Goal: Task Accomplishment & Management: Complete application form

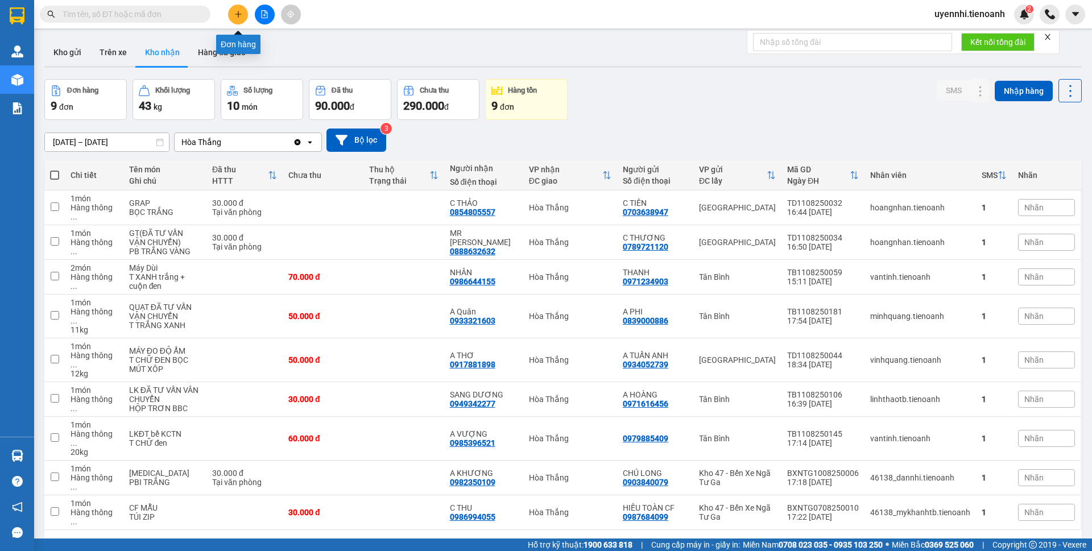
click at [239, 16] on icon "plus" at bounding box center [238, 14] width 8 height 8
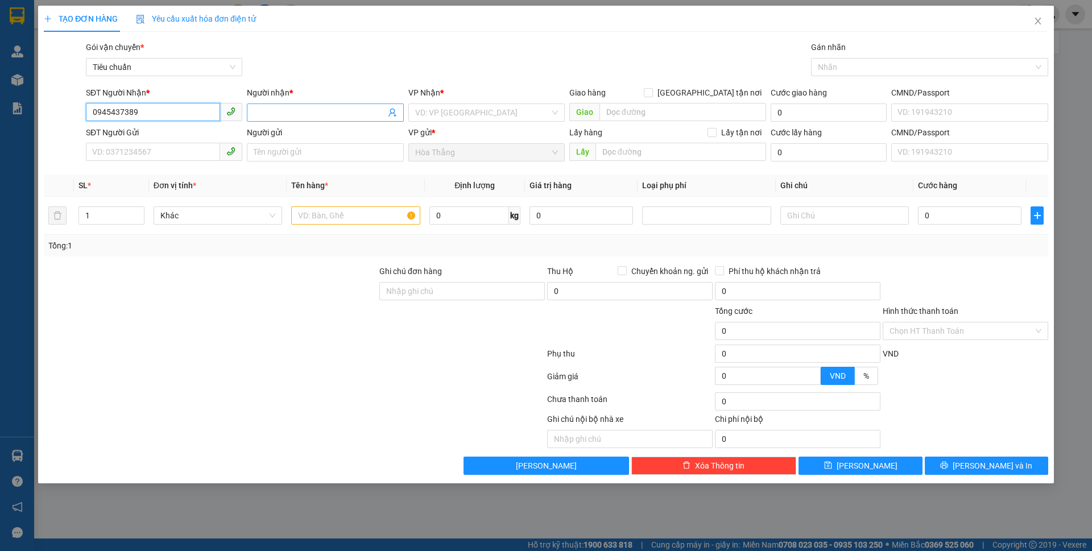
type input "0945437389"
click at [317, 115] on input "Người nhận *" at bounding box center [319, 112] width 131 height 13
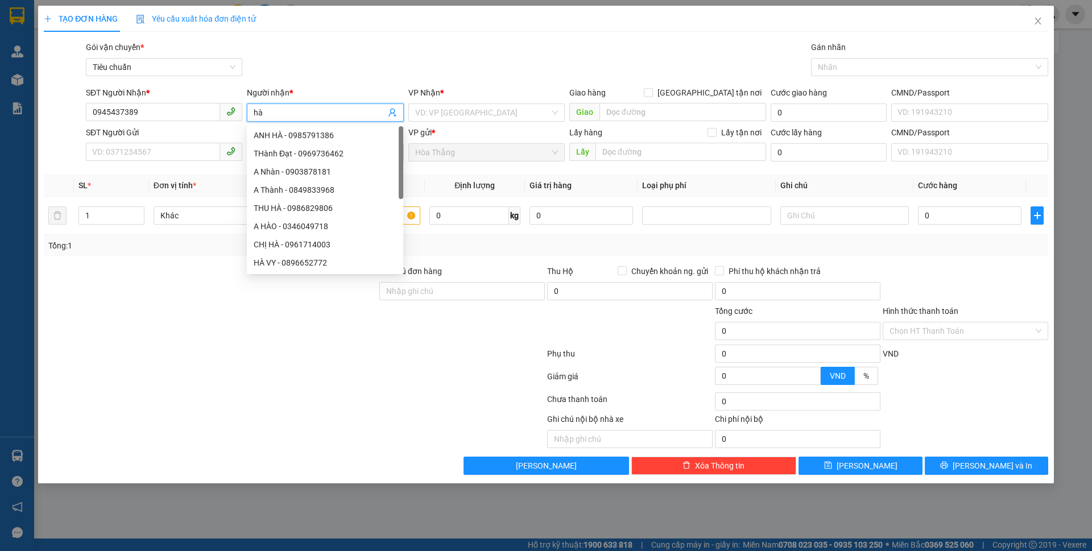
type input "h"
type input "HÀ"
click at [175, 158] on input "SĐT Người Gửi" at bounding box center [153, 152] width 134 height 18
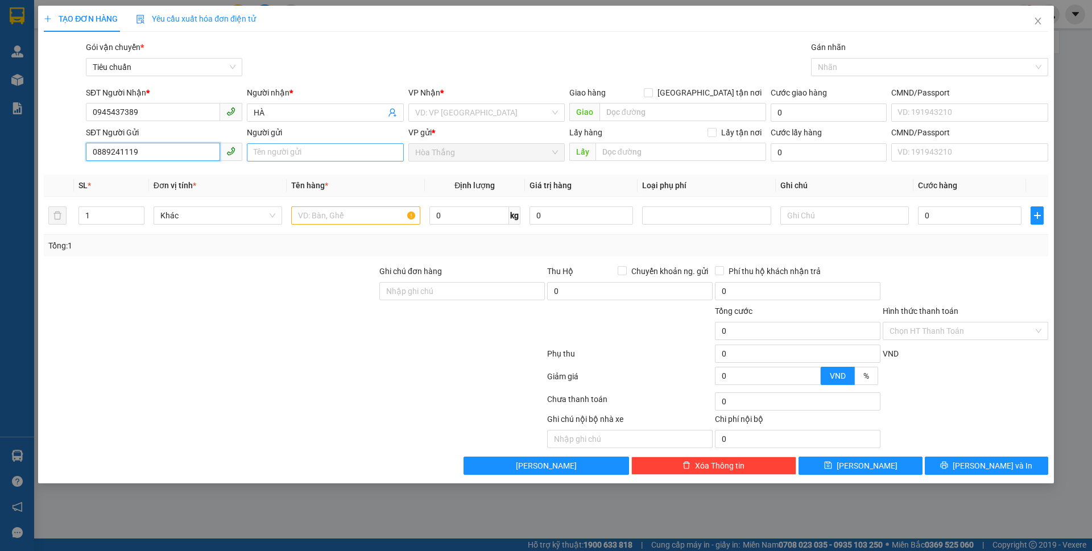
type input "0889241119"
click at [320, 150] on input "Người gửi" at bounding box center [325, 152] width 156 height 18
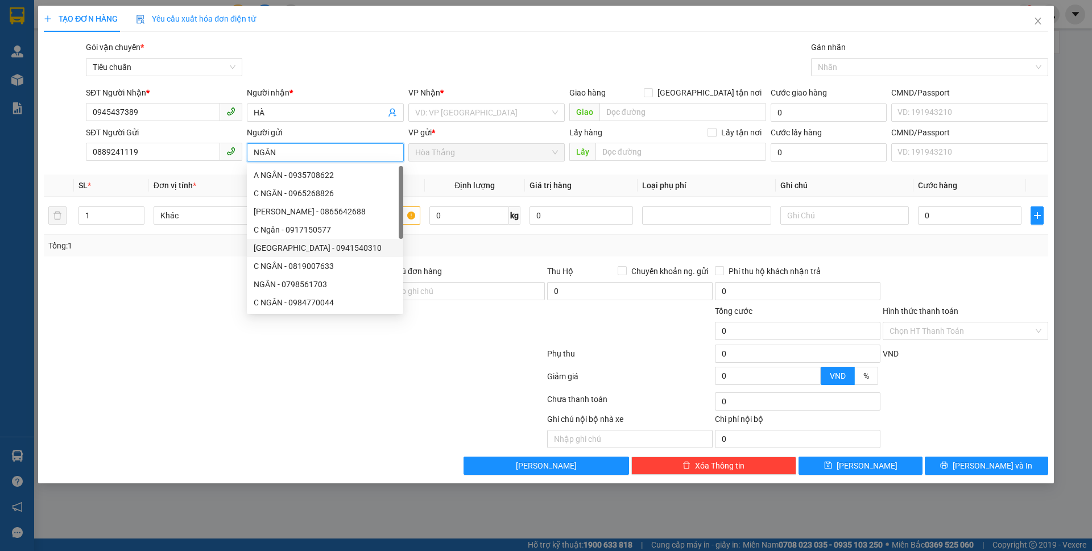
type input "NGÂN"
click at [171, 329] on div at bounding box center [211, 325] width 336 height 40
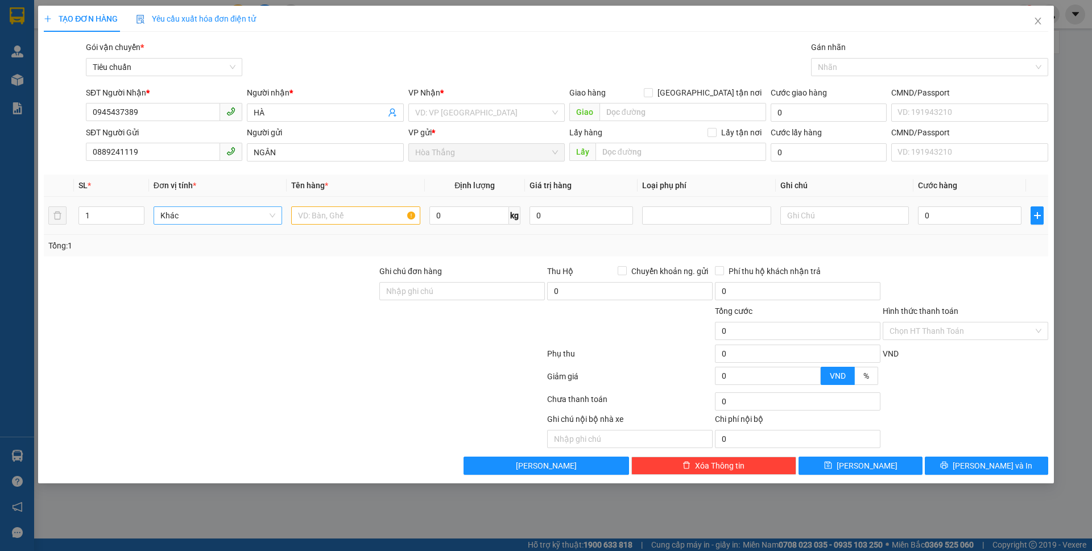
click at [239, 215] on span "Khác" at bounding box center [217, 215] width 115 height 17
click at [470, 113] on input "search" at bounding box center [482, 112] width 135 height 17
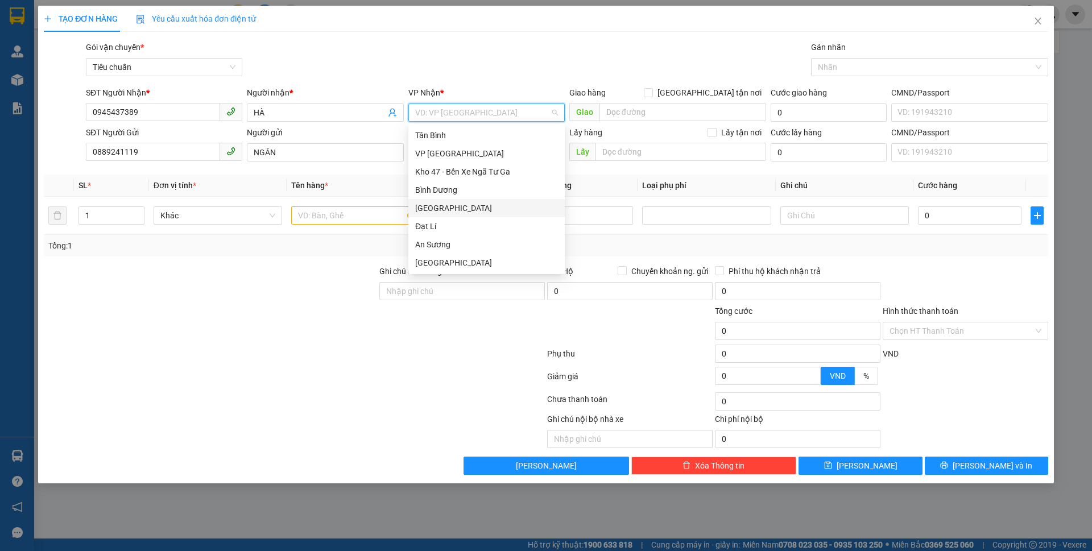
click at [453, 205] on div "[GEOGRAPHIC_DATA]" at bounding box center [486, 208] width 143 height 13
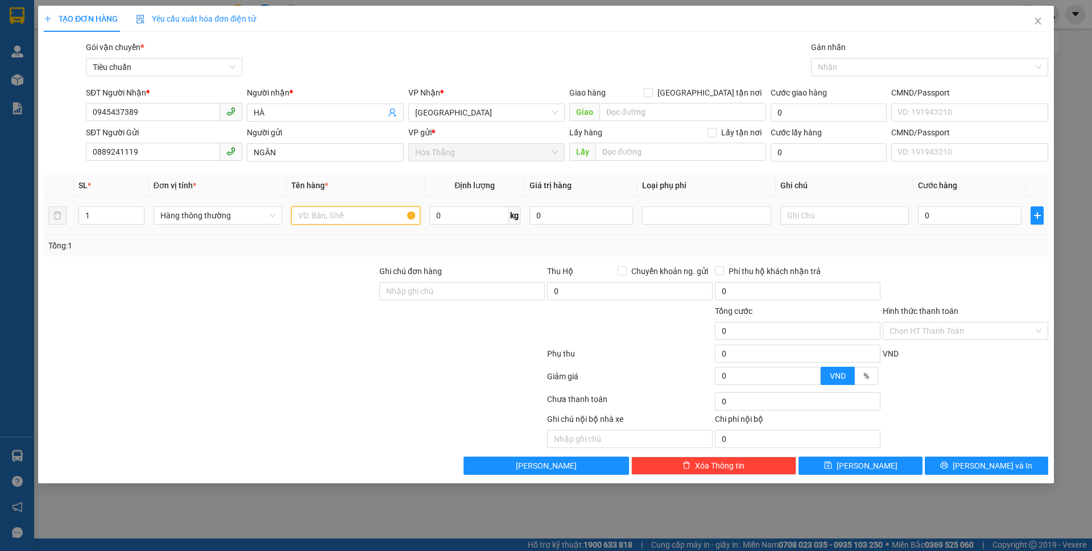
click at [345, 217] on input "text" at bounding box center [355, 216] width 129 height 18
drag, startPoint x: 707, startPoint y: 92, endPoint x: 638, endPoint y: 123, distance: 75.9
click at [652, 93] on input "[GEOGRAPHIC_DATA] tận nơi" at bounding box center [648, 92] width 8 height 8
checkbox input "true"
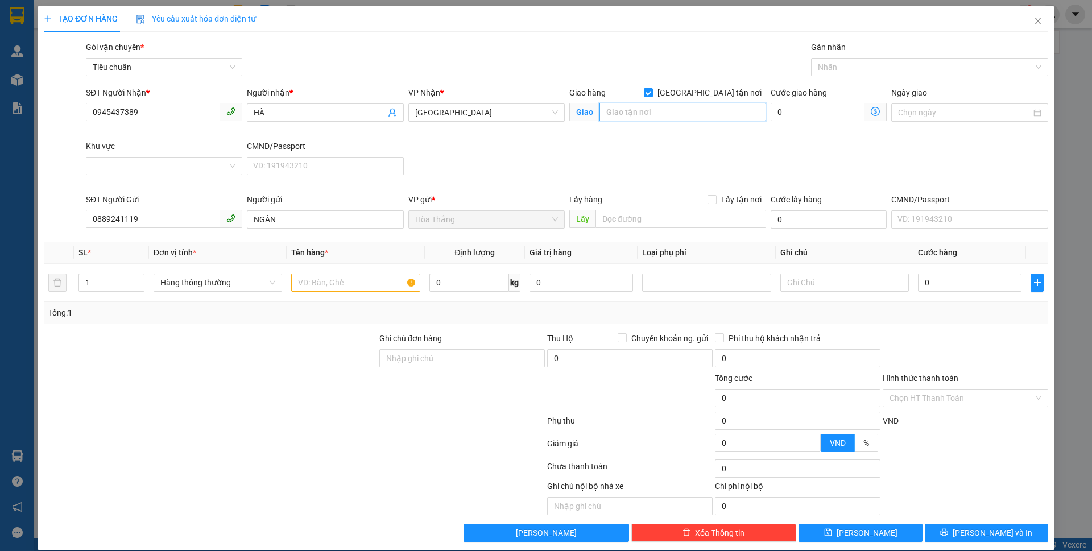
click at [642, 111] on input "search" at bounding box center [683, 112] width 167 height 18
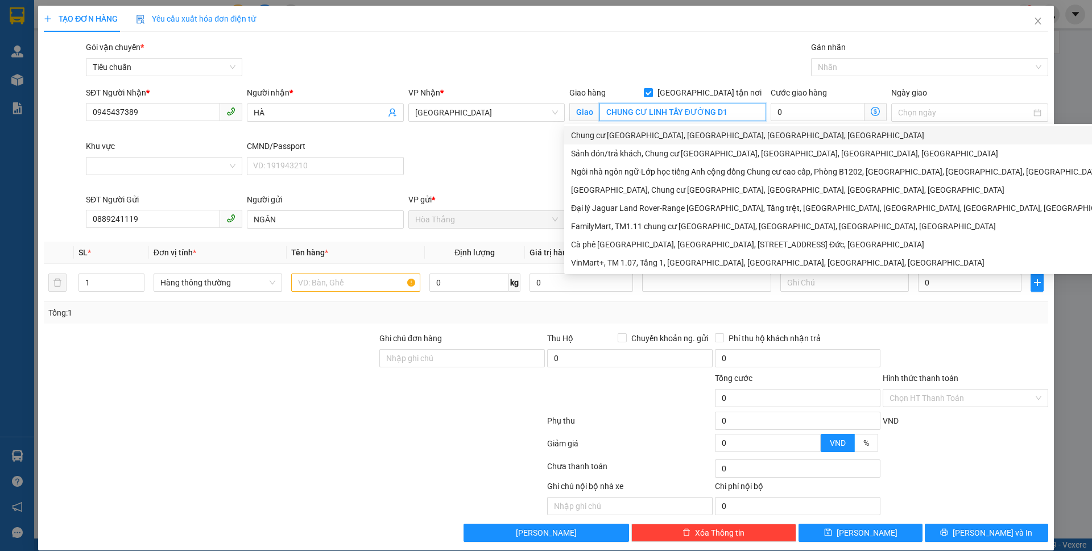
click at [724, 135] on div "Chung cư [GEOGRAPHIC_DATA], [GEOGRAPHIC_DATA], [GEOGRAPHIC_DATA], [GEOGRAPHIC_D…" at bounding box center [846, 135] width 550 height 13
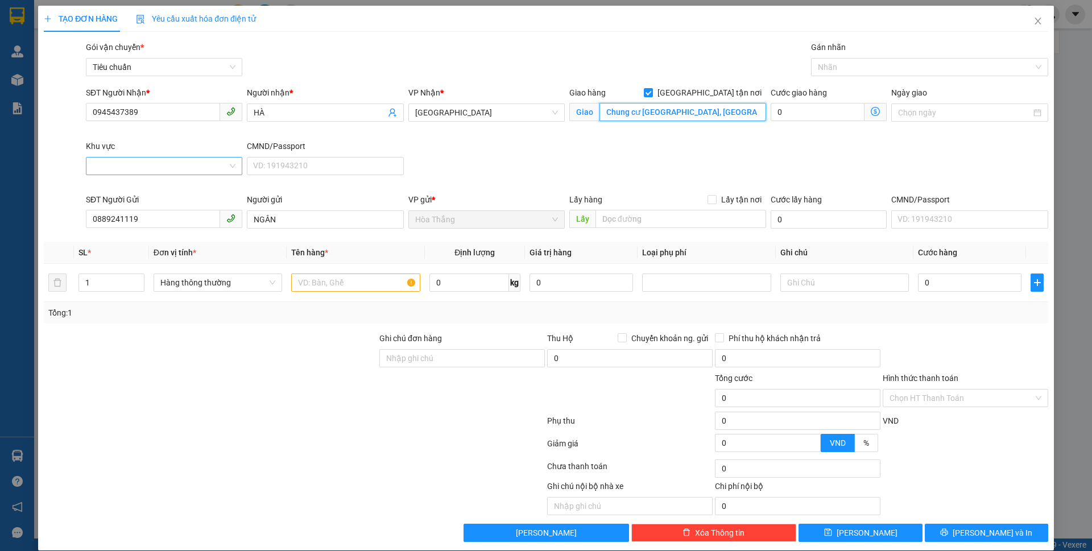
type input "Chung cư [GEOGRAPHIC_DATA], [GEOGRAPHIC_DATA], [GEOGRAPHIC_DATA], [GEOGRAPHIC_D…"
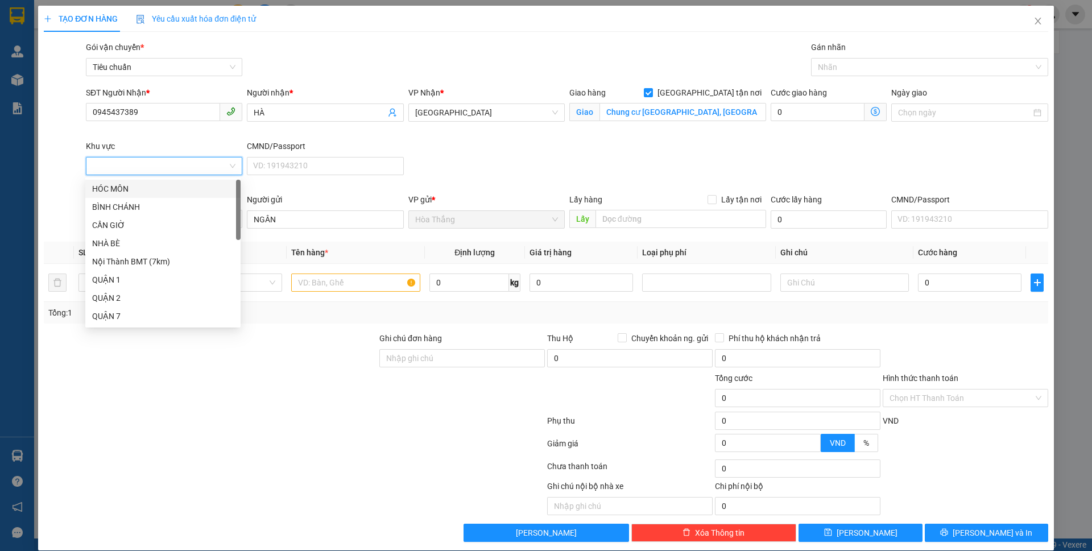
click at [115, 166] on input "Khu vực" at bounding box center [160, 166] width 135 height 17
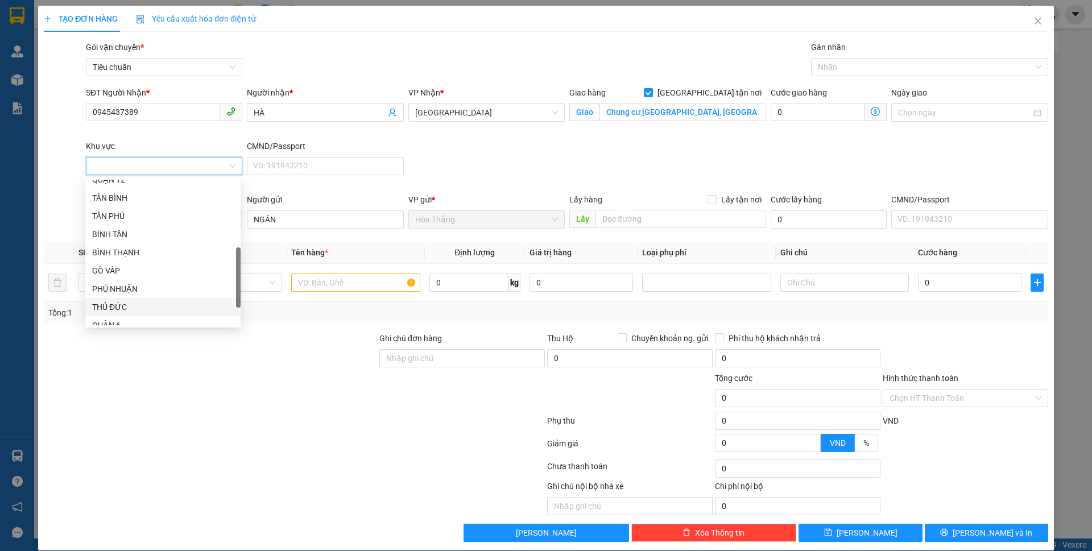
click at [116, 304] on div "THỦ ĐỨC" at bounding box center [163, 307] width 142 height 13
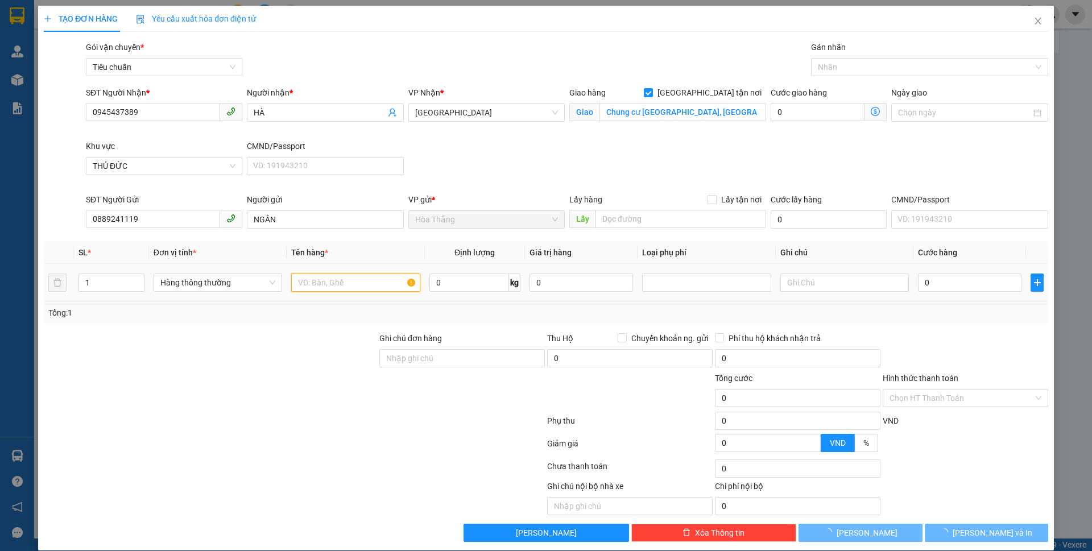
click at [329, 278] on input "text" at bounding box center [355, 283] width 129 height 18
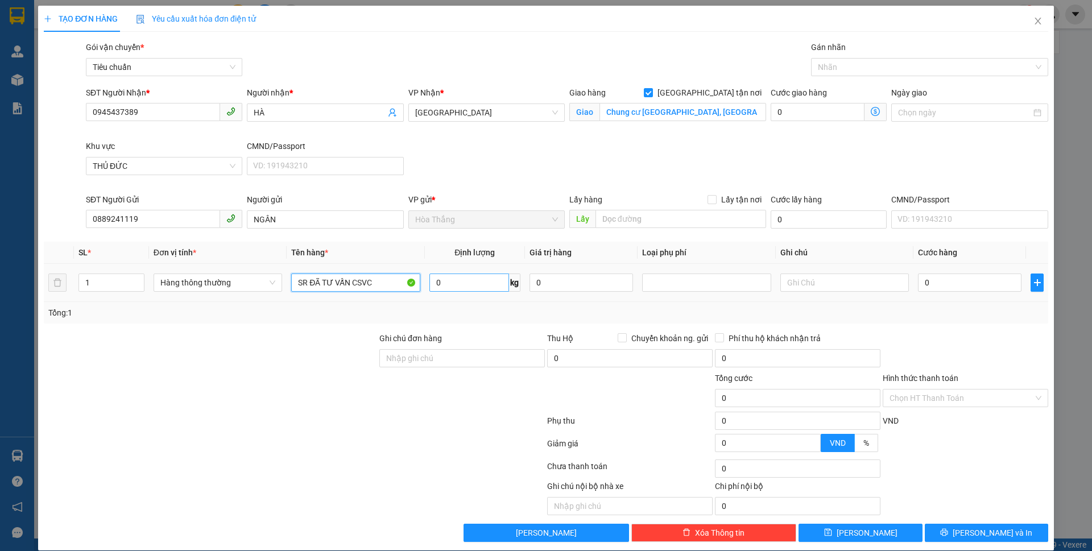
type input "SR ĐÃ TƯ VẤN CSVC"
click at [450, 282] on input "0" at bounding box center [470, 283] width 80 height 18
type input "21"
click at [825, 283] on input "text" at bounding box center [845, 283] width 129 height 18
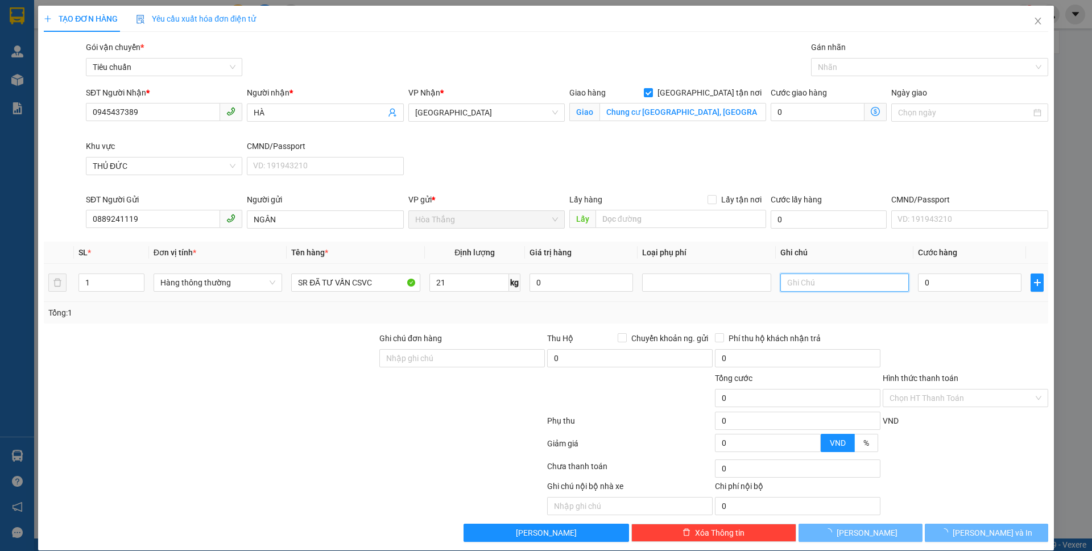
type input "60.000"
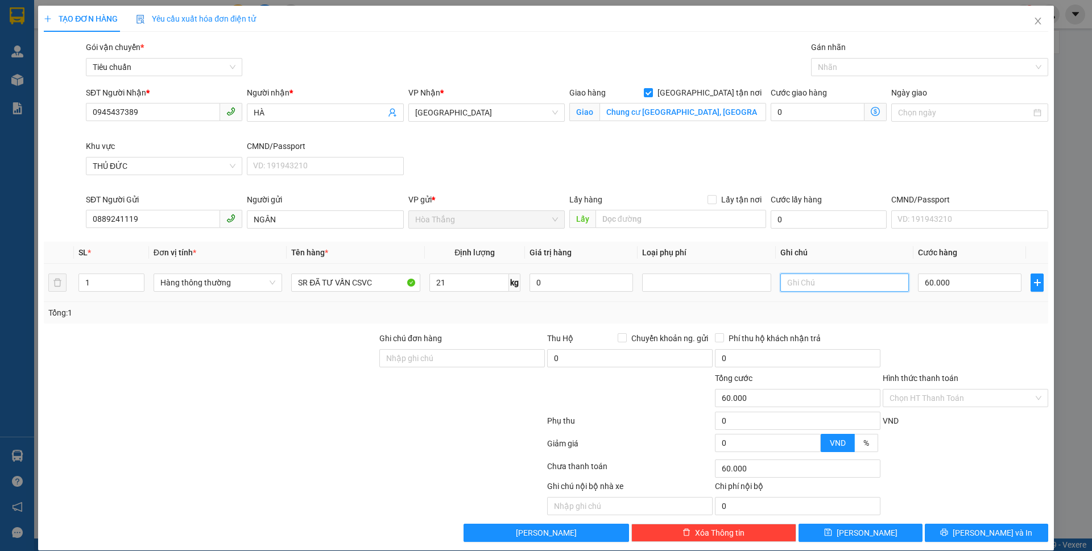
type input "T"
type input "125.000"
type input "65.000"
drag, startPoint x: 825, startPoint y: 283, endPoint x: 750, endPoint y: 283, distance: 75.7
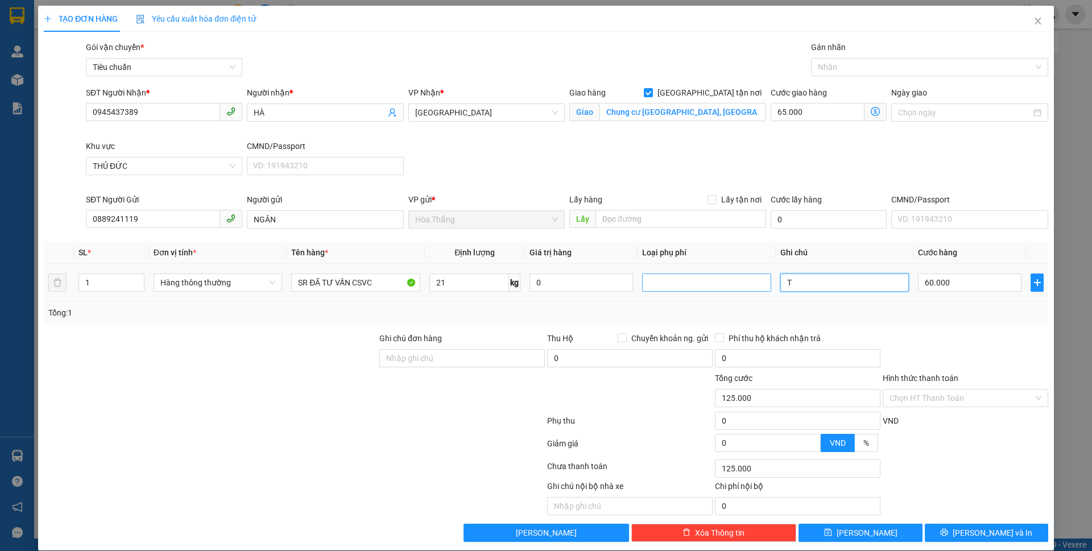
click at [750, 283] on tr "1 Hàng thông thường SR ĐÃ TƯ VẤN CSVC 21 kg 0 T 60.000" at bounding box center [546, 283] width 1005 height 38
type input "T"
type input "2T NGÔI SAO VÀNG XANH CHỮ VÀNG DC"
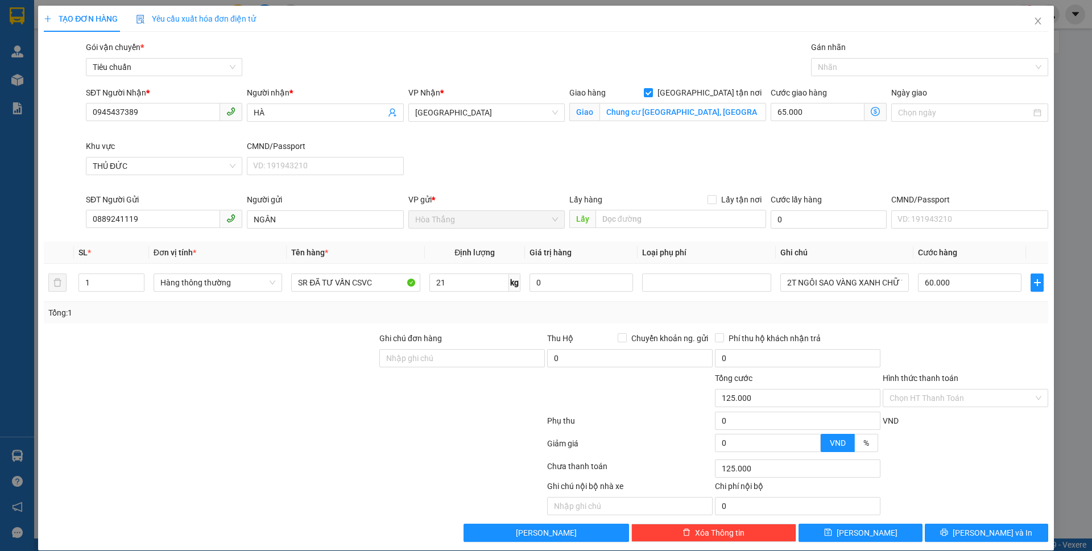
click at [871, 112] on icon "dollar-circle" at bounding box center [875, 111] width 9 height 9
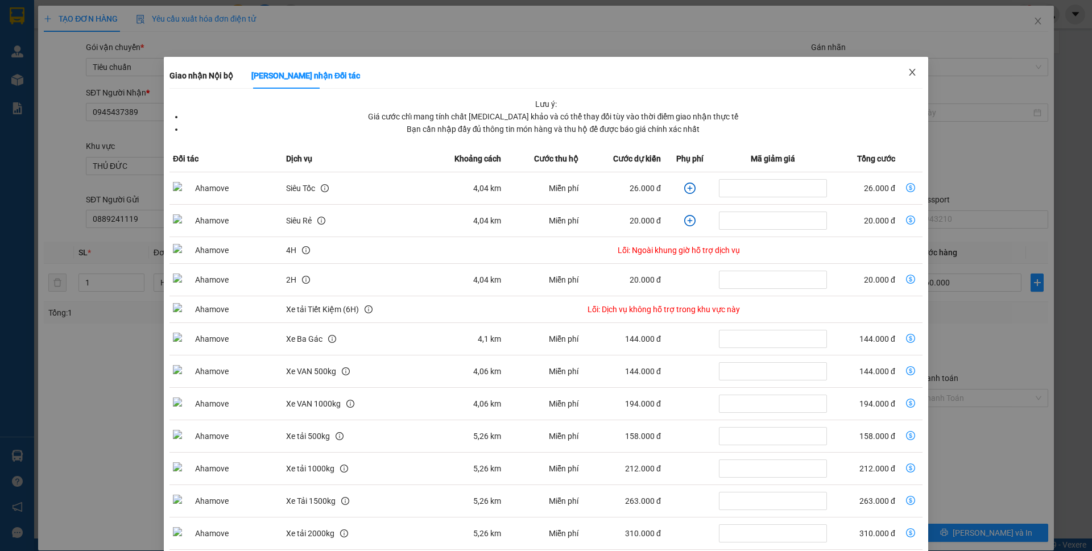
click at [908, 76] on icon "close" at bounding box center [912, 72] width 9 height 9
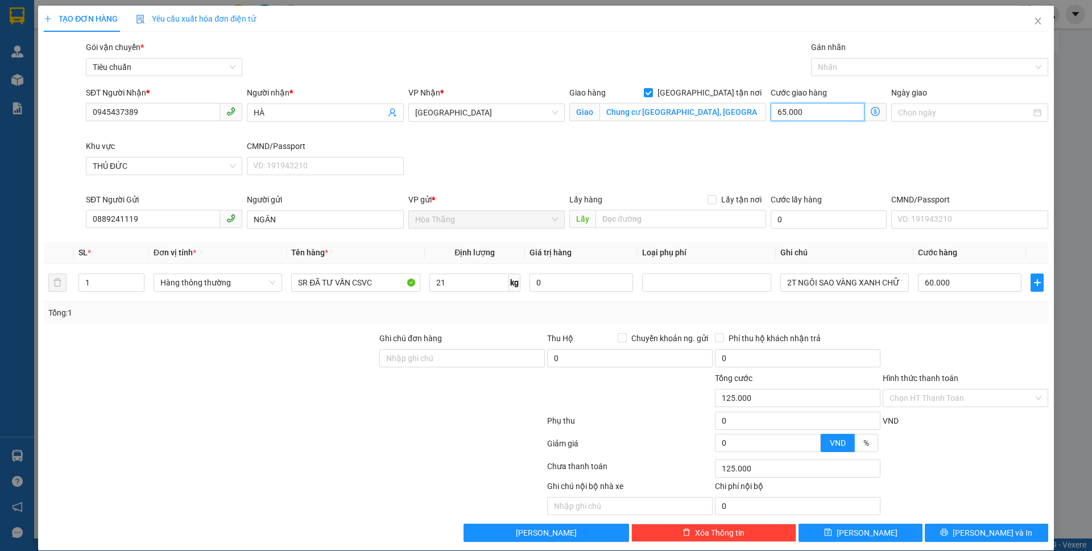
click at [824, 108] on input "65.000" at bounding box center [818, 112] width 94 height 18
type input "60.004"
type input "4"
type input "60.040"
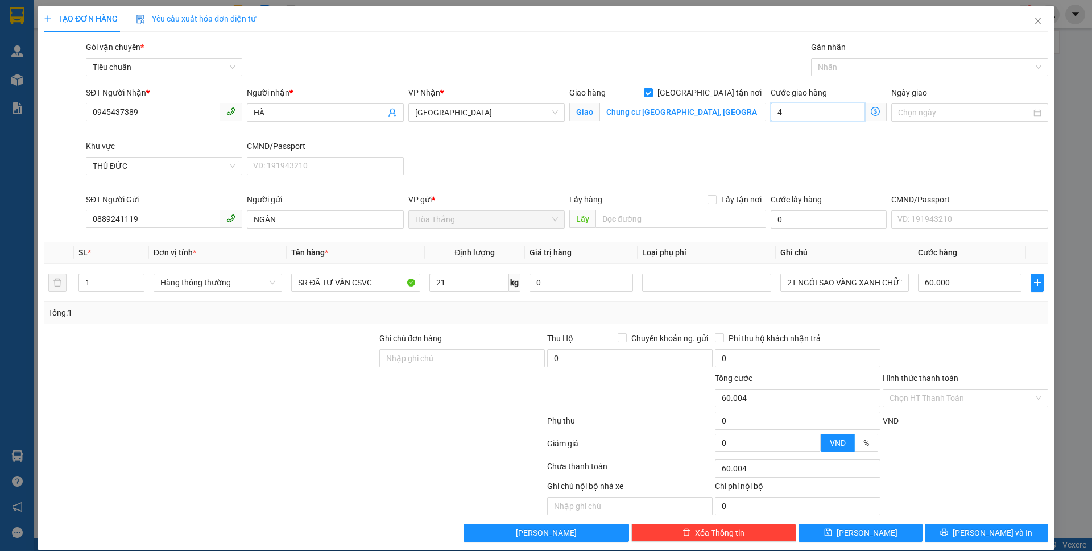
type input "60.040"
type input "40"
type input "100.000"
type input "40.000"
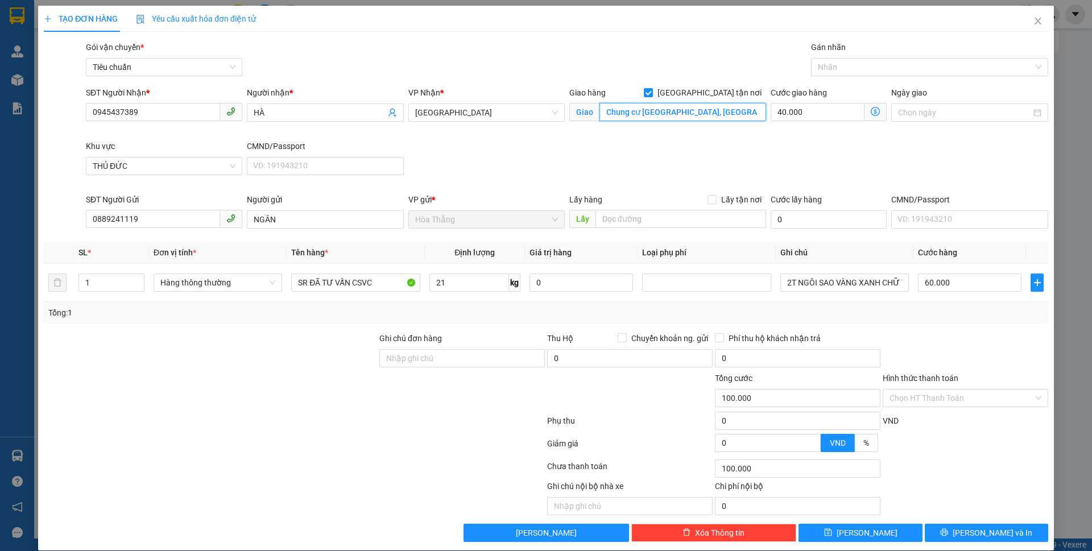
click at [745, 120] on input "Chung cư [GEOGRAPHIC_DATA], [GEOGRAPHIC_DATA], [GEOGRAPHIC_DATA], [GEOGRAPHIC_D…" at bounding box center [683, 112] width 167 height 18
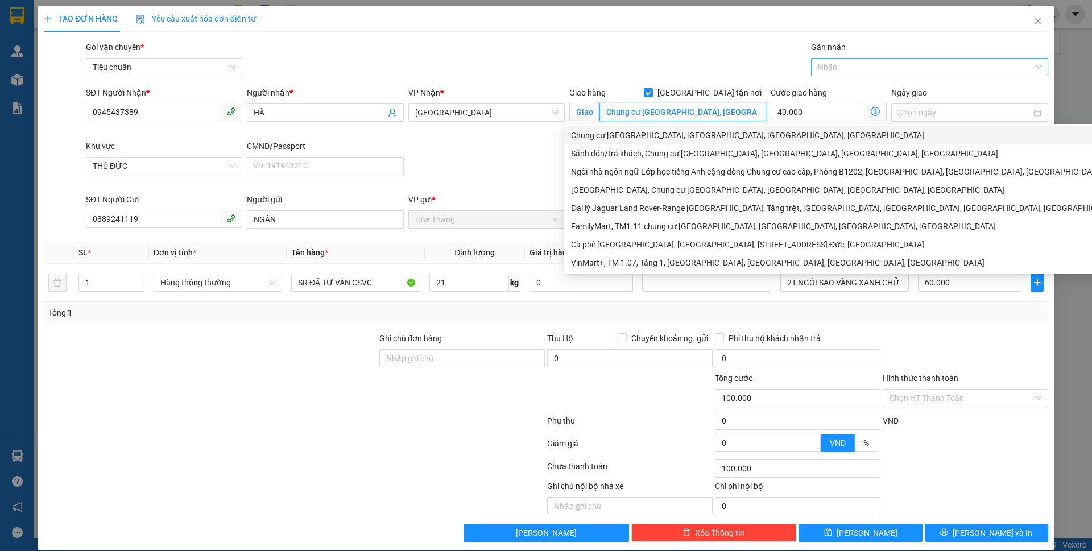
click at [823, 69] on div at bounding box center [924, 67] width 220 height 14
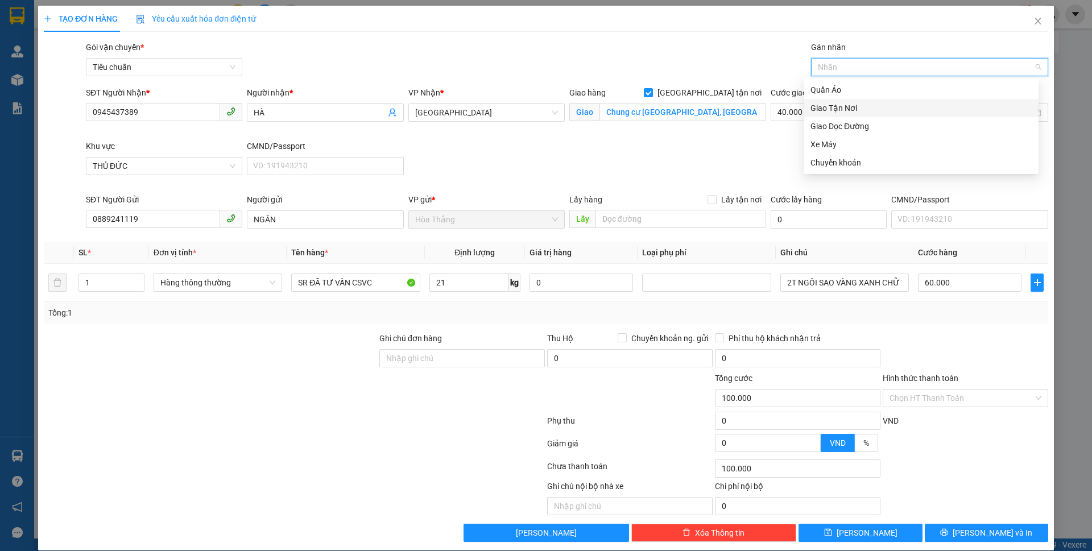
click at [839, 109] on div "Giao Tận Nơi" at bounding box center [921, 108] width 221 height 13
click at [685, 154] on div "SĐT Người Nhận * 0945437389 Người nhận * HÀ VP Nhận * Thủ Đức Giao hàng [GEOGRA…" at bounding box center [567, 139] width 967 height 107
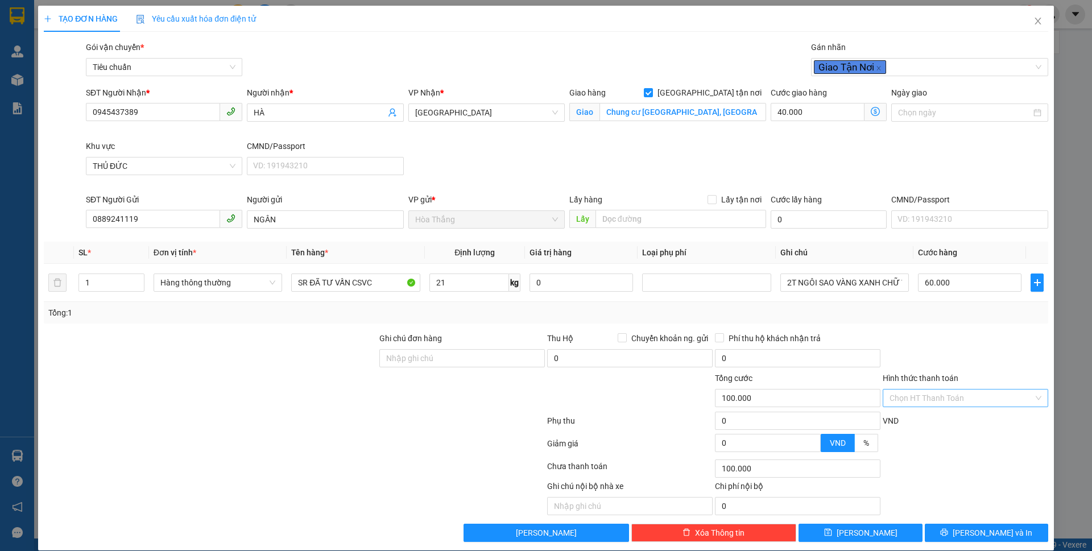
click at [924, 395] on input "Hình thức thanh toán" at bounding box center [962, 398] width 144 height 17
click at [915, 418] on div "Tại văn phòng" at bounding box center [957, 421] width 150 height 13
type input "0"
click at [972, 536] on span "[PERSON_NAME] và In" at bounding box center [993, 533] width 80 height 13
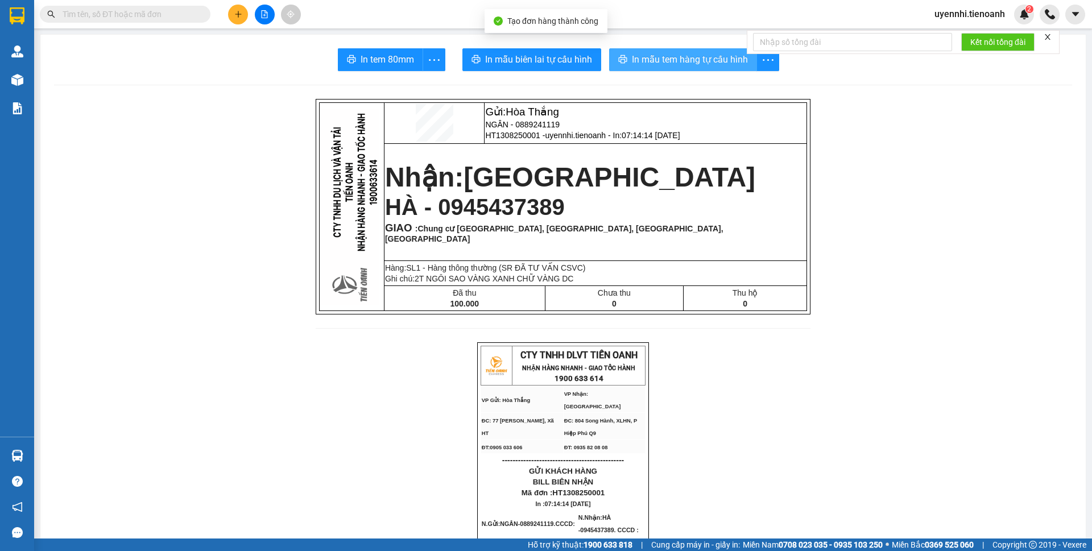
click at [683, 63] on span "In mẫu tem hàng tự cấu hình" at bounding box center [690, 59] width 116 height 14
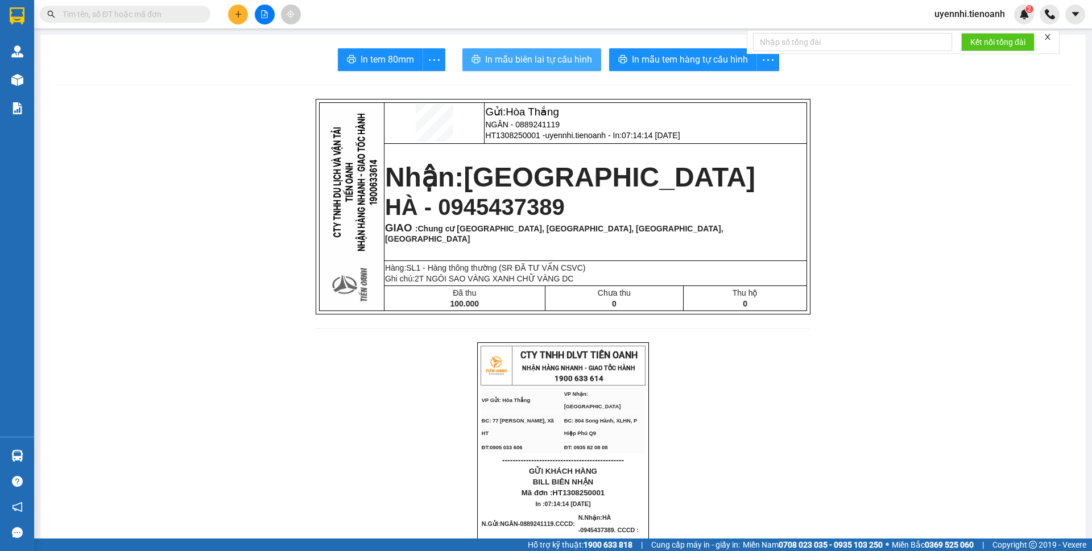
click at [521, 56] on span "In mẫu biên lai tự cấu hình" at bounding box center [538, 59] width 107 height 14
click at [241, 10] on icon "plus" at bounding box center [238, 14] width 8 height 8
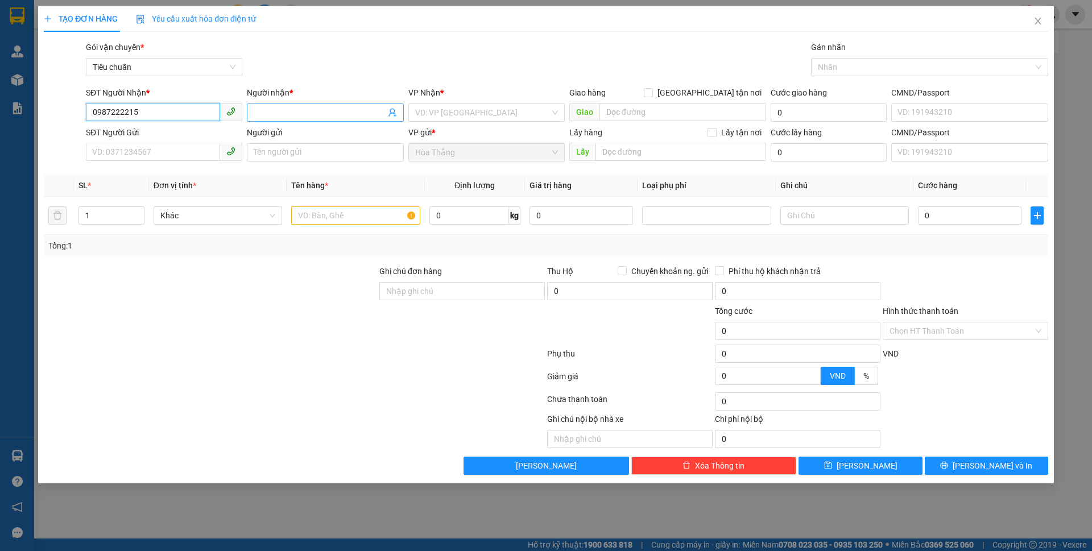
type input "0987222215"
click at [312, 111] on input "Người nhận *" at bounding box center [319, 112] width 131 height 13
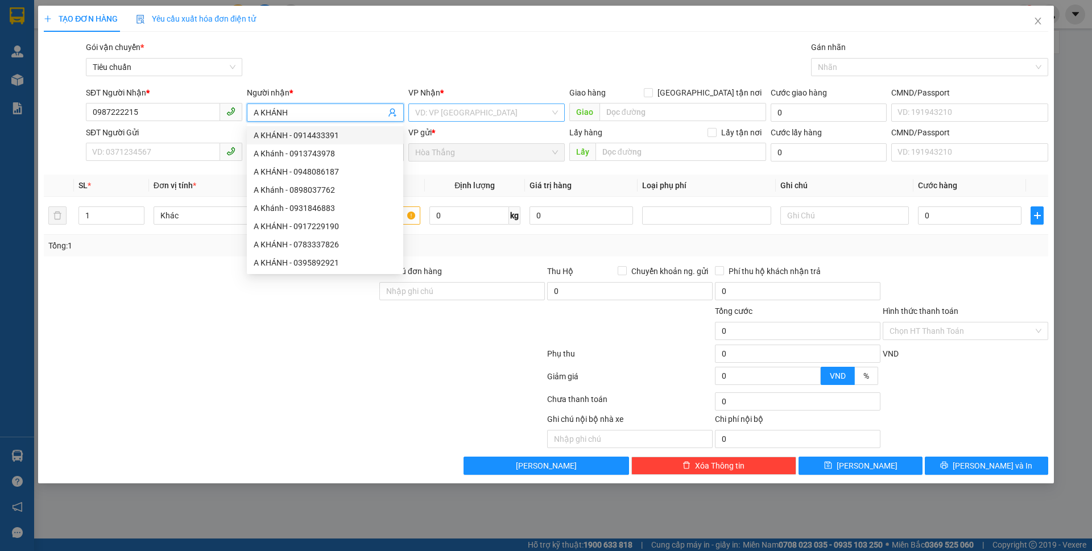
type input "A KHÁNH"
click at [440, 113] on input "search" at bounding box center [482, 112] width 135 height 17
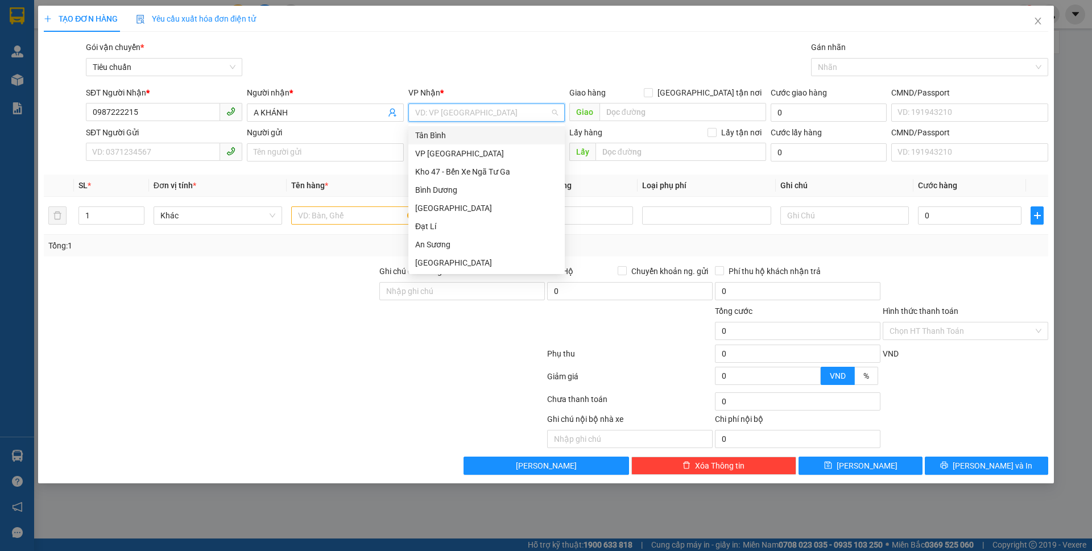
click at [432, 134] on div "Tân Bình" at bounding box center [486, 135] width 143 height 13
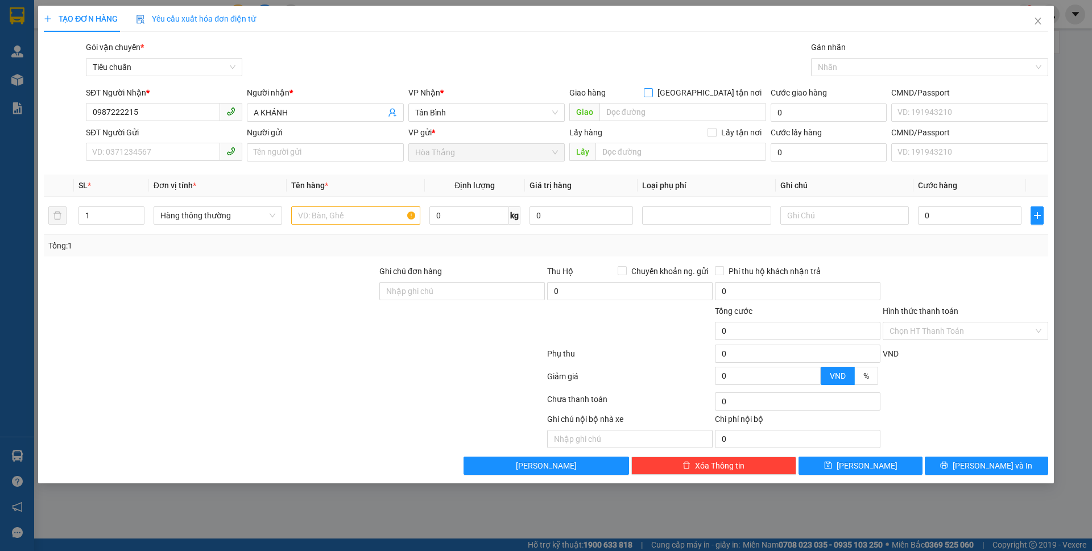
click at [652, 91] on input "[GEOGRAPHIC_DATA] tận nơi" at bounding box center [648, 92] width 8 height 8
checkbox input "true"
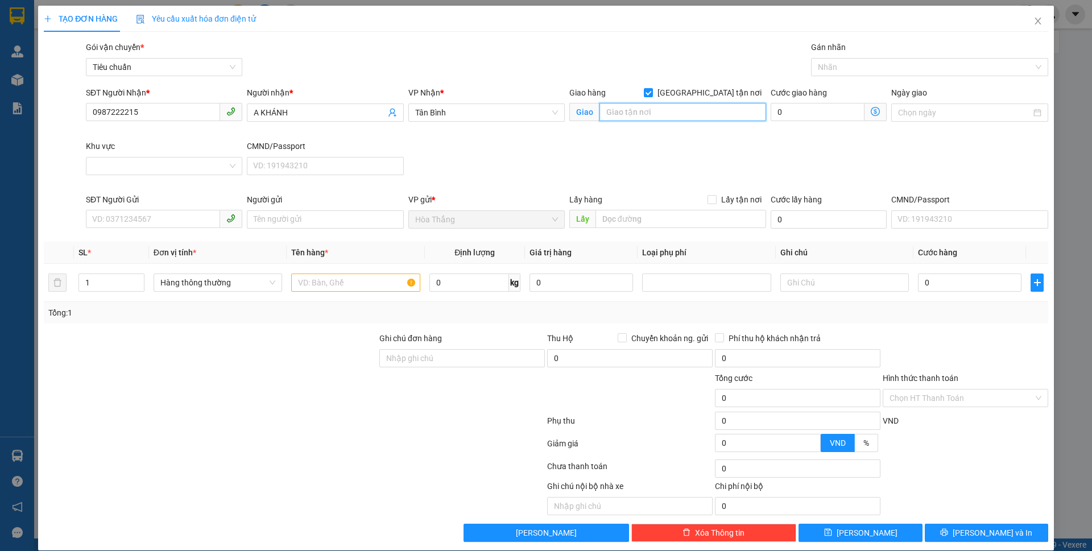
click at [678, 108] on input "search" at bounding box center [683, 112] width 167 height 18
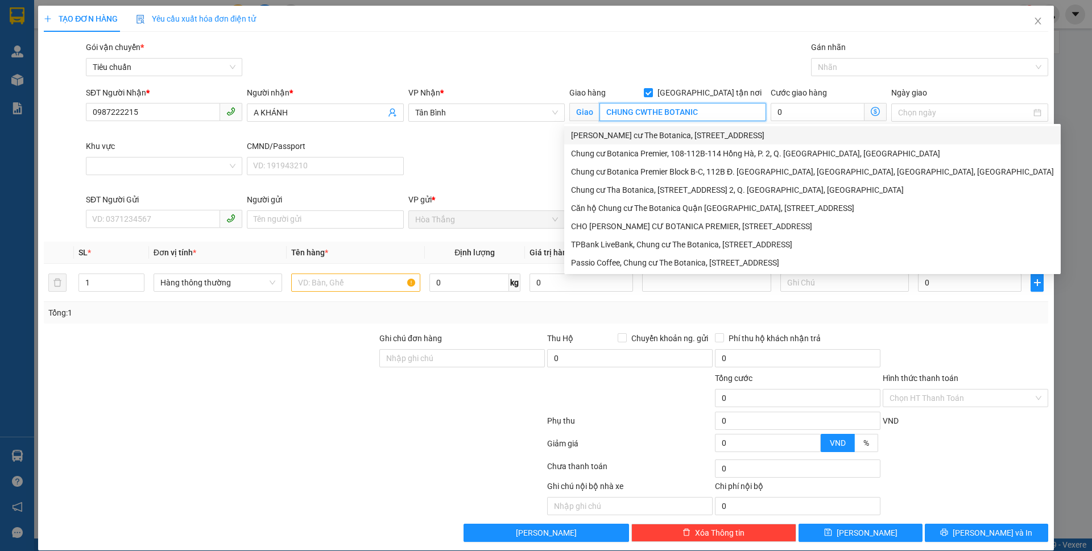
click at [633, 140] on div "[PERSON_NAME] cư The Botanica, [STREET_ADDRESS]" at bounding box center [812, 135] width 483 height 13
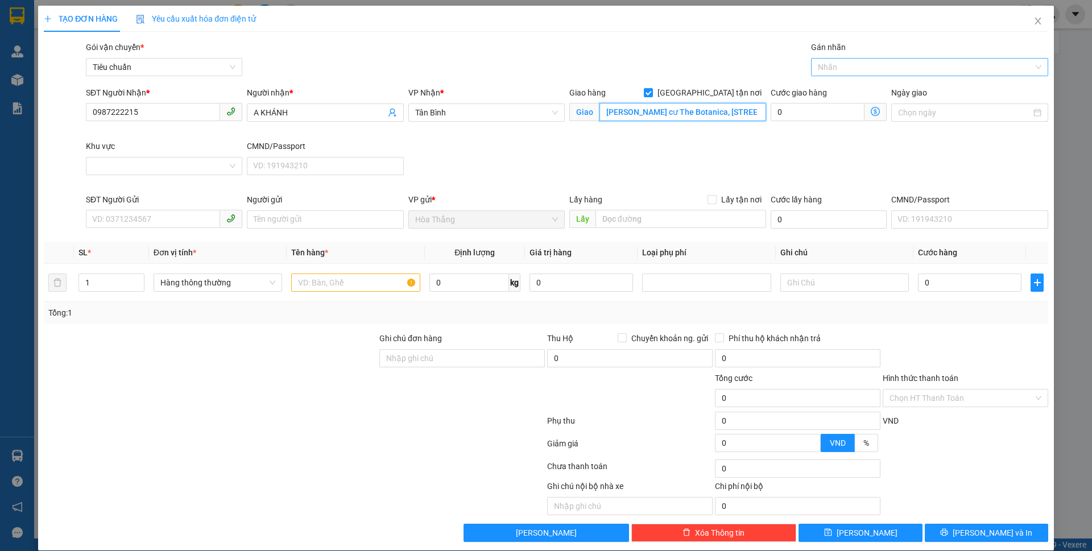
click at [847, 68] on div at bounding box center [924, 67] width 220 height 14
type input "[PERSON_NAME] cư The Botanica, [STREET_ADDRESS]"
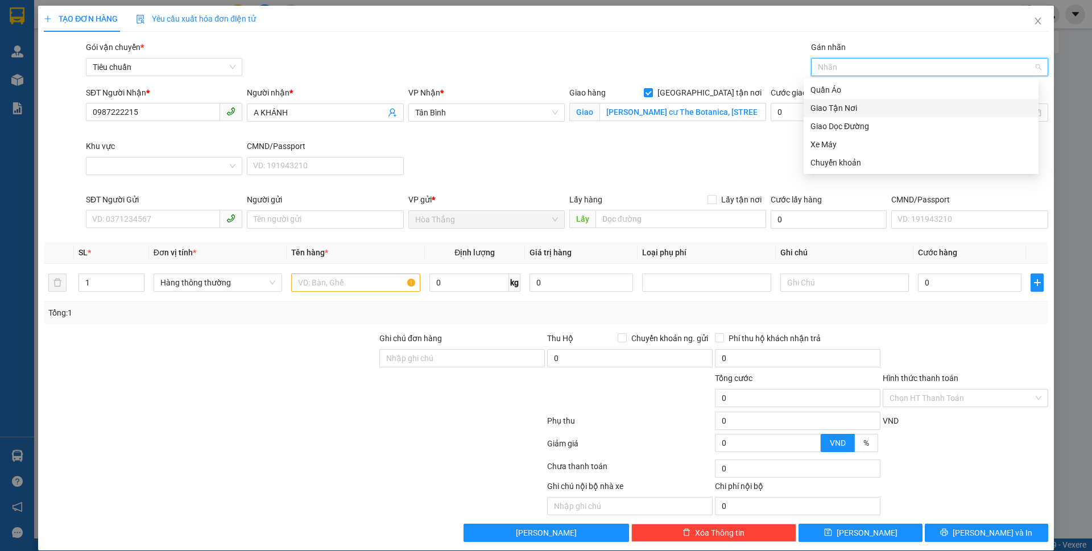
click at [829, 109] on div "Giao Tận Nơi" at bounding box center [921, 108] width 221 height 13
click at [687, 141] on div "SĐT Người Nhận * 0987222215 Người nhận * A KHÁNH VP Nhận * [GEOGRAPHIC_DATA] hà…" at bounding box center [567, 139] width 967 height 107
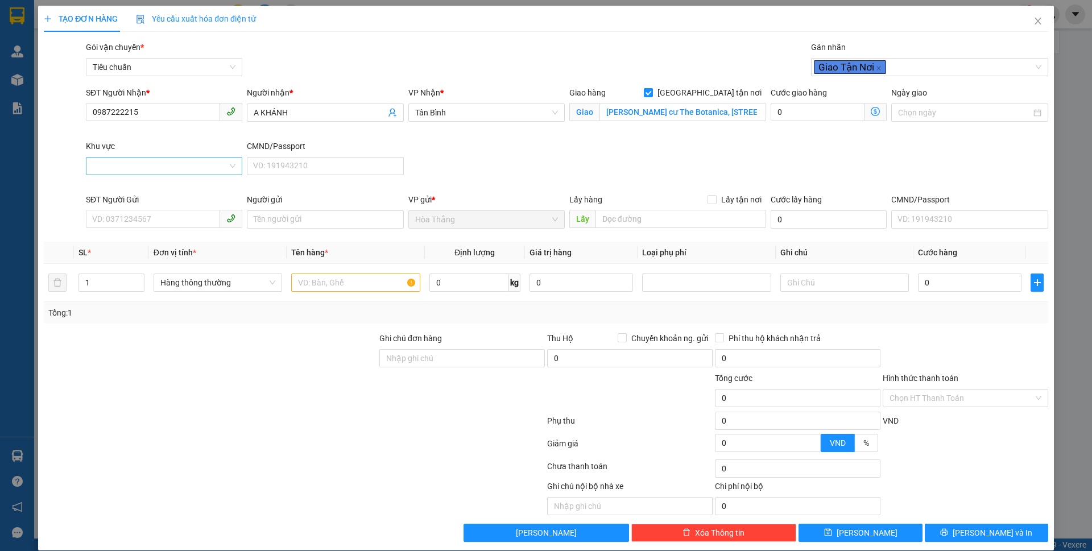
click at [119, 163] on input "Khu vực" at bounding box center [160, 166] width 135 height 17
drag, startPoint x: 121, startPoint y: 305, endPoint x: 141, endPoint y: 300, distance: 20.7
click at [121, 305] on div "TÂN BÌNH" at bounding box center [163, 305] width 142 height 13
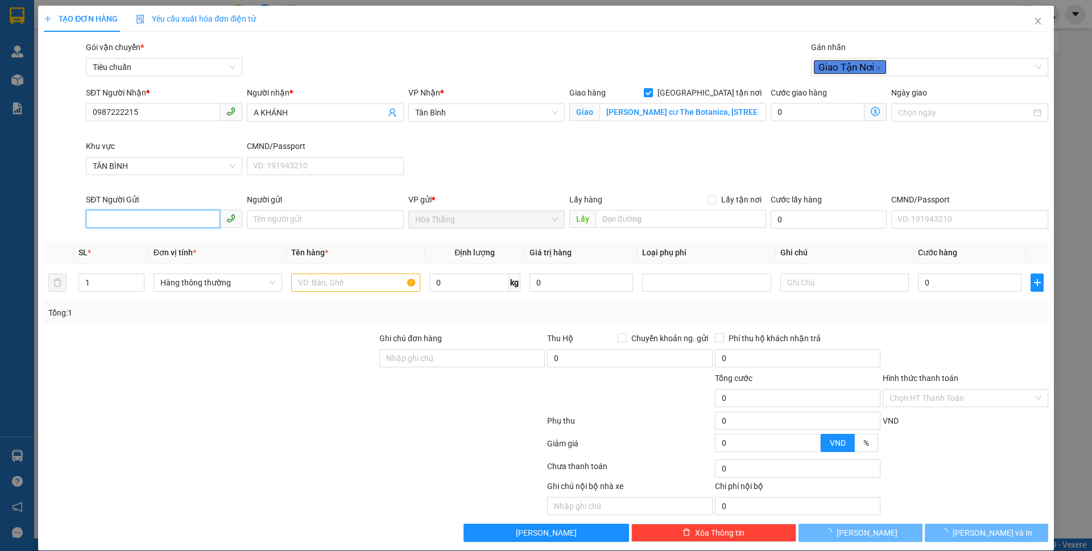
click at [146, 214] on input "SĐT Người Gửi" at bounding box center [153, 219] width 134 height 18
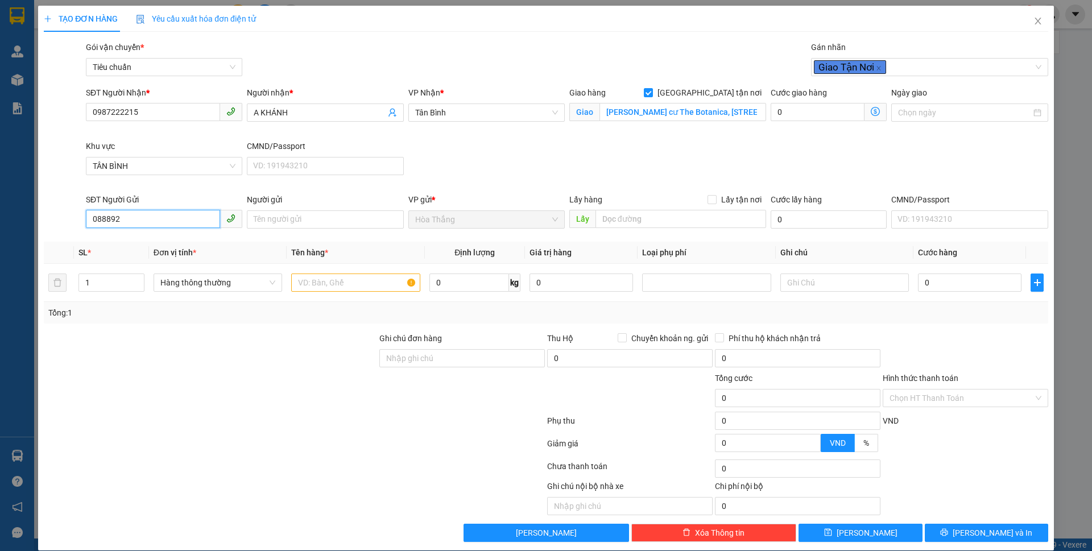
drag, startPoint x: 109, startPoint y: 218, endPoint x: 138, endPoint y: 219, distance: 28.4
click at [138, 219] on input "088892" at bounding box center [153, 219] width 134 height 18
click at [98, 216] on input "0888924" at bounding box center [153, 219] width 134 height 18
click at [105, 216] on input "0888924" at bounding box center [153, 219] width 134 height 18
click at [141, 239] on div "0889241119 - NGÂN" at bounding box center [163, 242] width 142 height 13
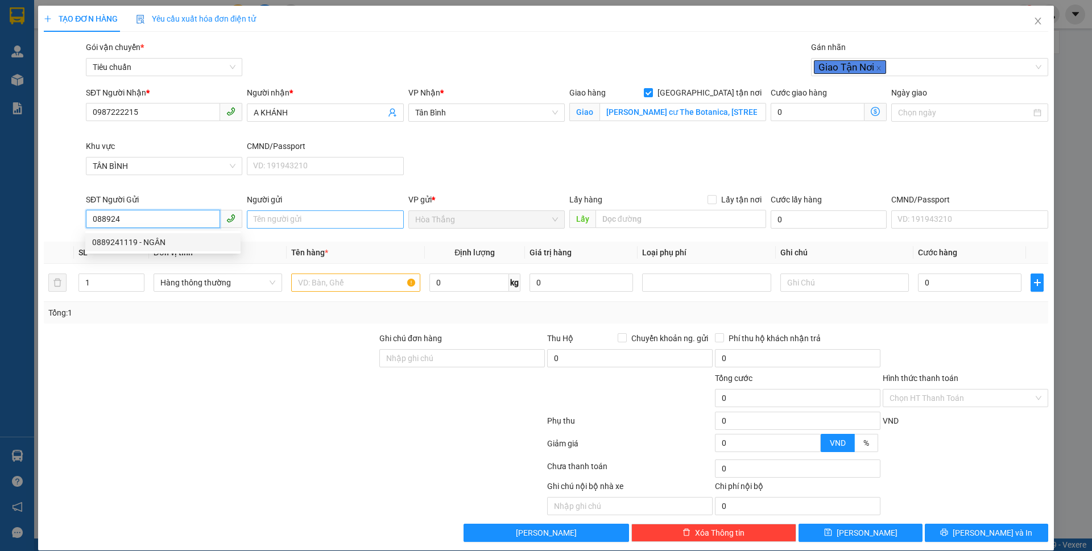
type input "0889241119"
type input "NGÂN"
type input "60.000"
type input "0889241119"
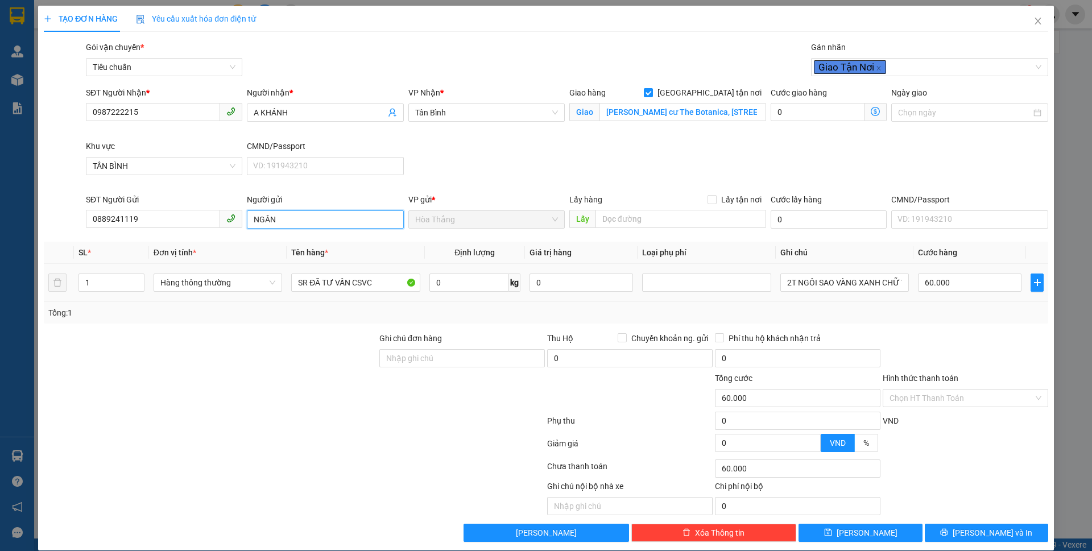
click at [250, 217] on input "NGÂN" at bounding box center [325, 219] width 156 height 18
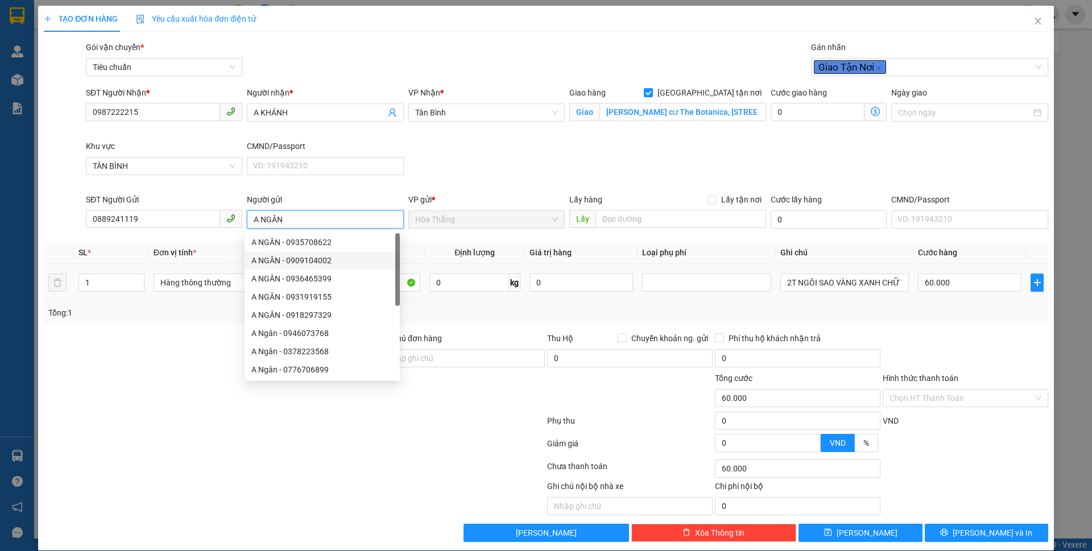
type input "A NGÂN"
click at [167, 379] on div at bounding box center [211, 392] width 336 height 40
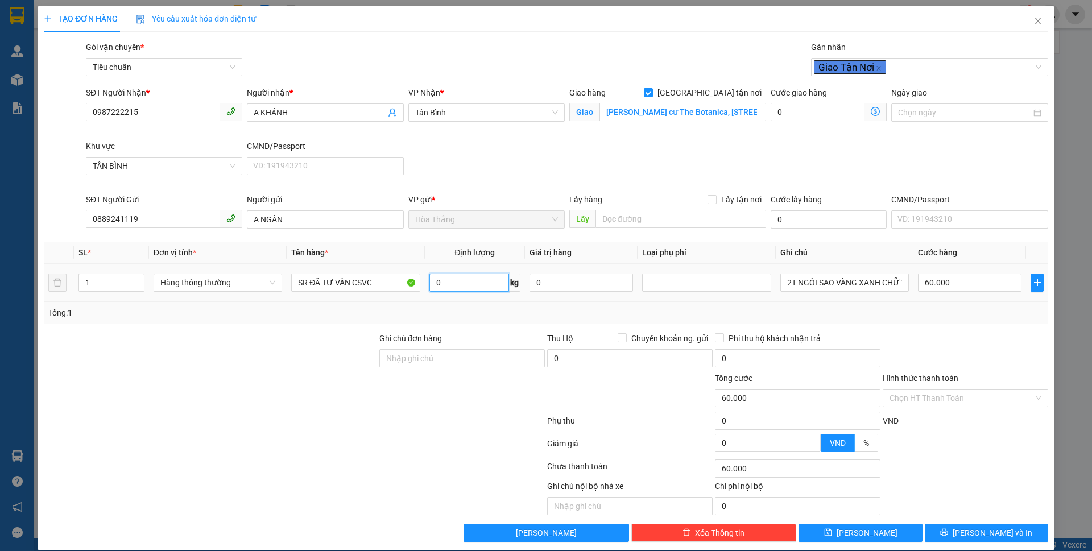
click at [469, 290] on input "0" at bounding box center [470, 283] width 80 height 18
type input "8"
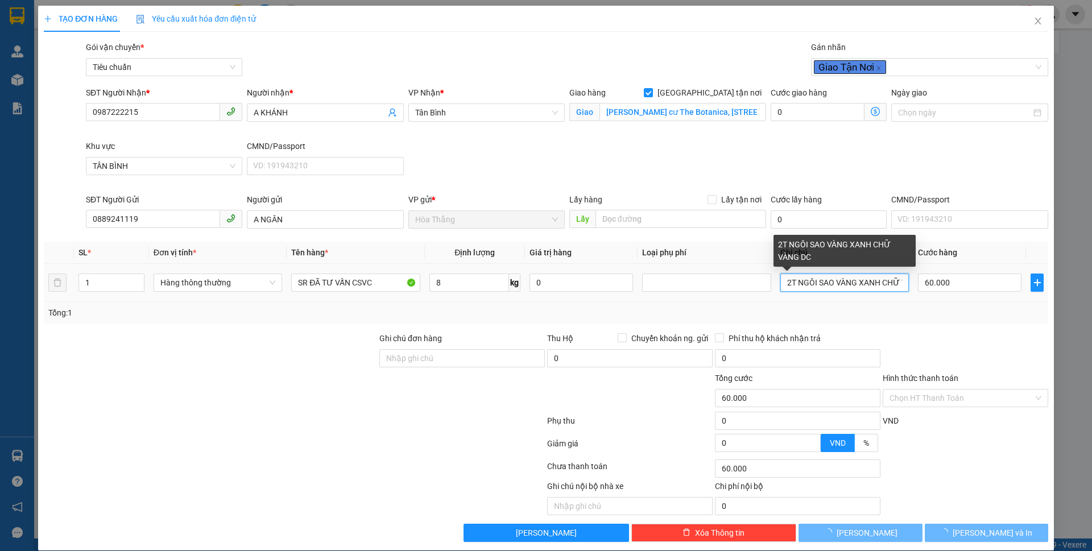
click at [782, 280] on input "2T NGÔI SAO VÀNG XANH CHỮ VÀNG DC" at bounding box center [845, 283] width 129 height 18
type input "40.000"
click at [785, 285] on input "2T NGÔI SAO VÀNG XANH CHỮ VÀNG DC" at bounding box center [845, 283] width 129 height 18
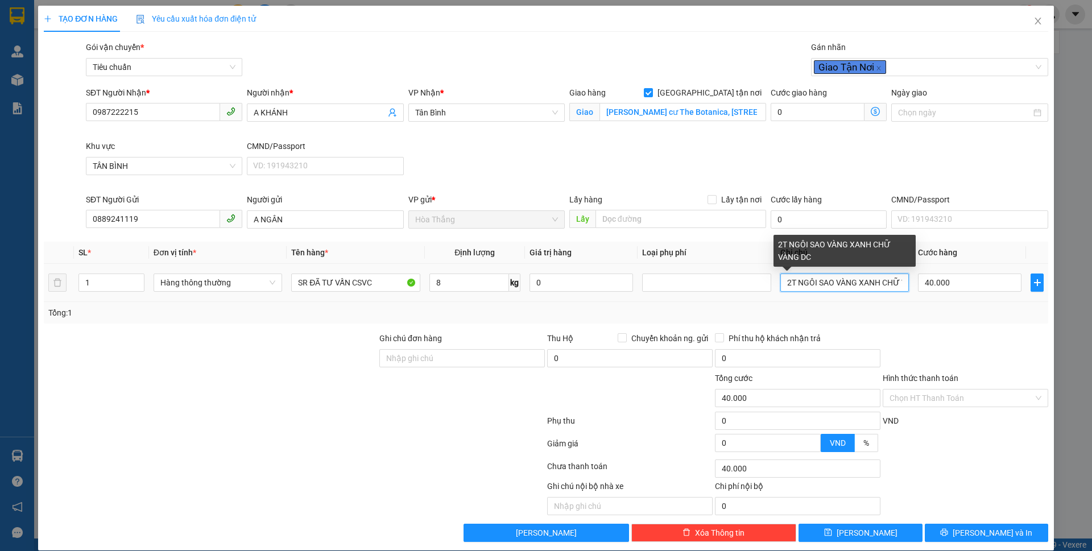
type input "80.000"
type input "40.000"
drag, startPoint x: 878, startPoint y: 282, endPoint x: 922, endPoint y: 282, distance: 44.4
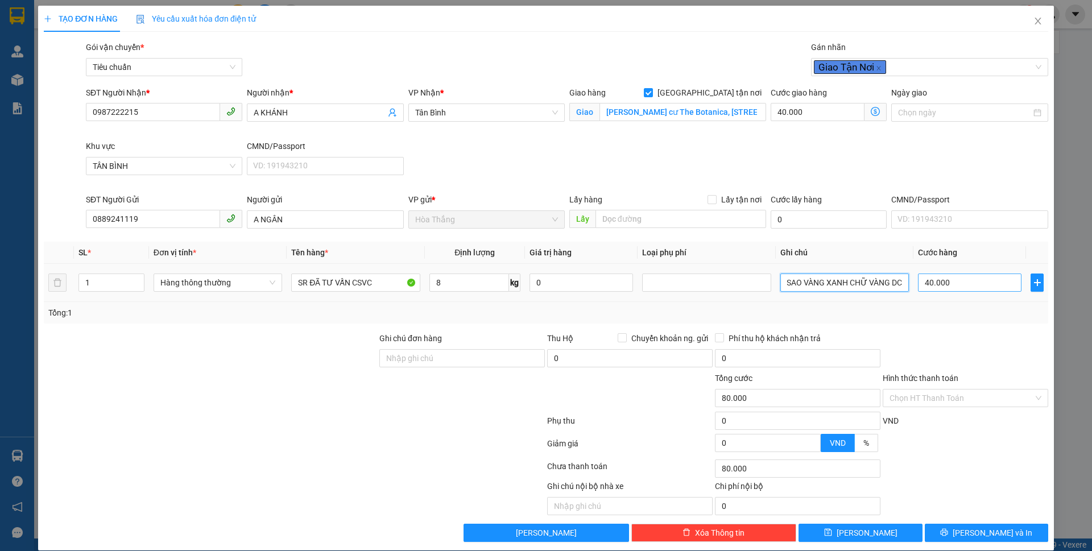
click at [922, 282] on tr "1 Hàng thông thường SR ĐÃ TƯ VẤN CSVC 8 kg 0 T NGÔI SAO VÀNG XANH CHỮ VÀNG DC 4…" at bounding box center [546, 283] width 1005 height 38
click at [878, 281] on input "T NGÔI SAO VÀNG XANH CHỮ VÀNG DC" at bounding box center [845, 283] width 129 height 18
drag, startPoint x: 885, startPoint y: 282, endPoint x: 901, endPoint y: 285, distance: 16.8
click at [901, 285] on td "T NGÔI SAO VÀNG XANH CHỮ VÀNG DC" at bounding box center [845, 283] width 138 height 38
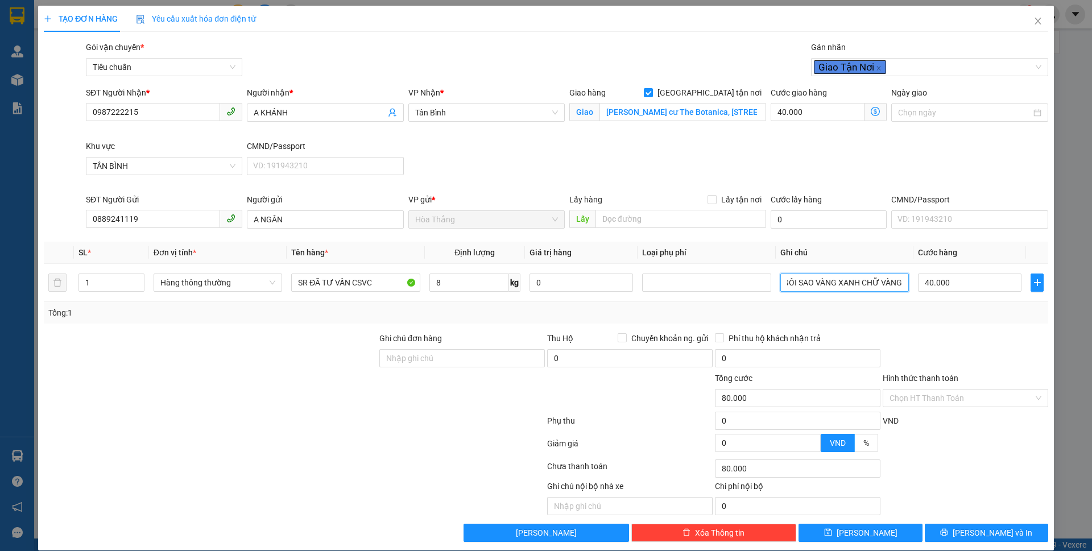
type input "T NGÔI SAO VÀNG XANH CHỮ VÀNG"
click at [871, 113] on icon "dollar-circle" at bounding box center [875, 111] width 9 height 9
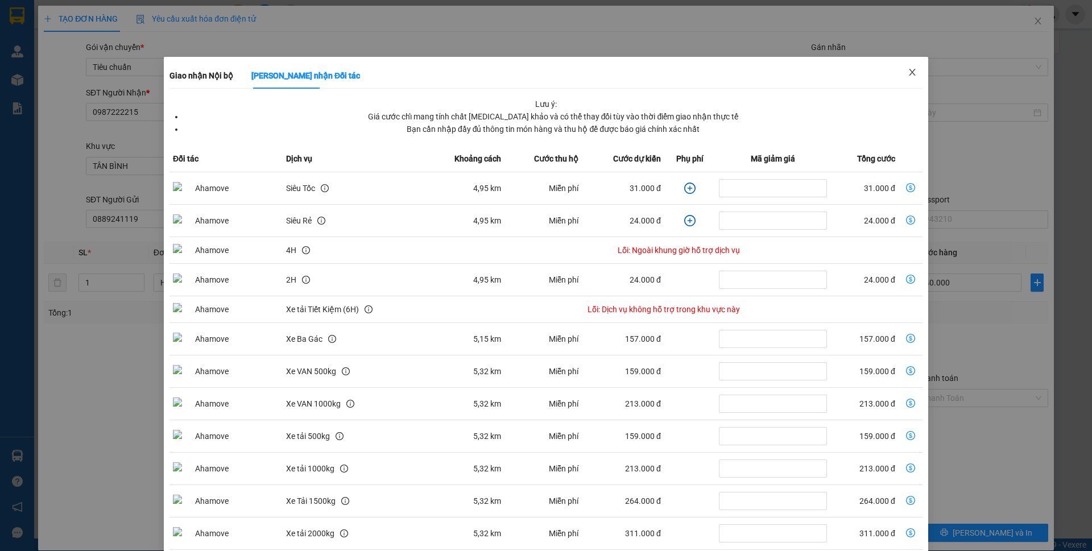
click at [903, 79] on span "Close" at bounding box center [913, 73] width 32 height 32
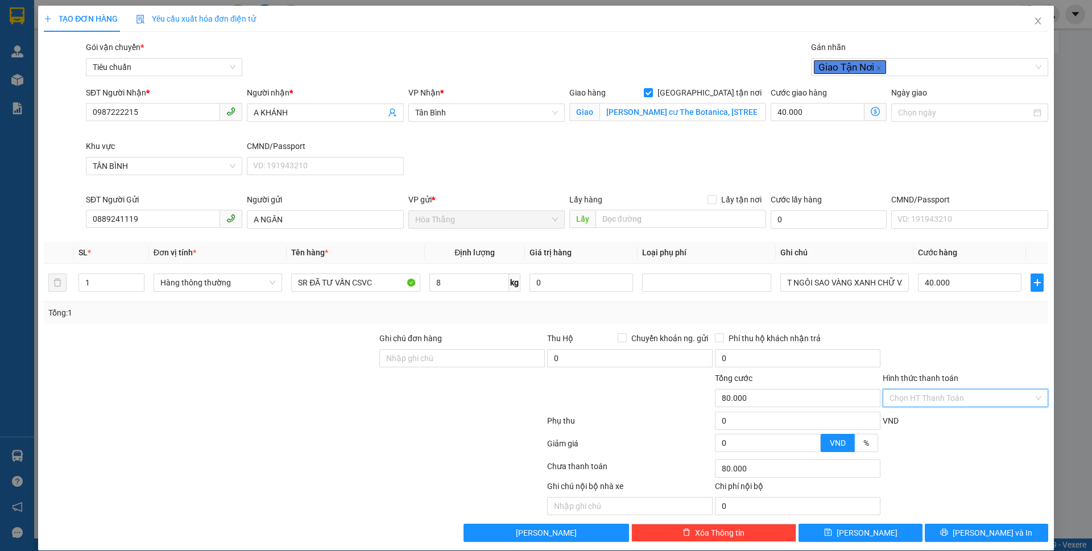
click at [918, 405] on input "Hình thức thanh toán" at bounding box center [962, 398] width 144 height 17
click at [918, 430] on div "Tại văn phòng" at bounding box center [958, 421] width 164 height 18
type input "0"
click at [964, 539] on button "[PERSON_NAME] và In" at bounding box center [986, 533] width 123 height 18
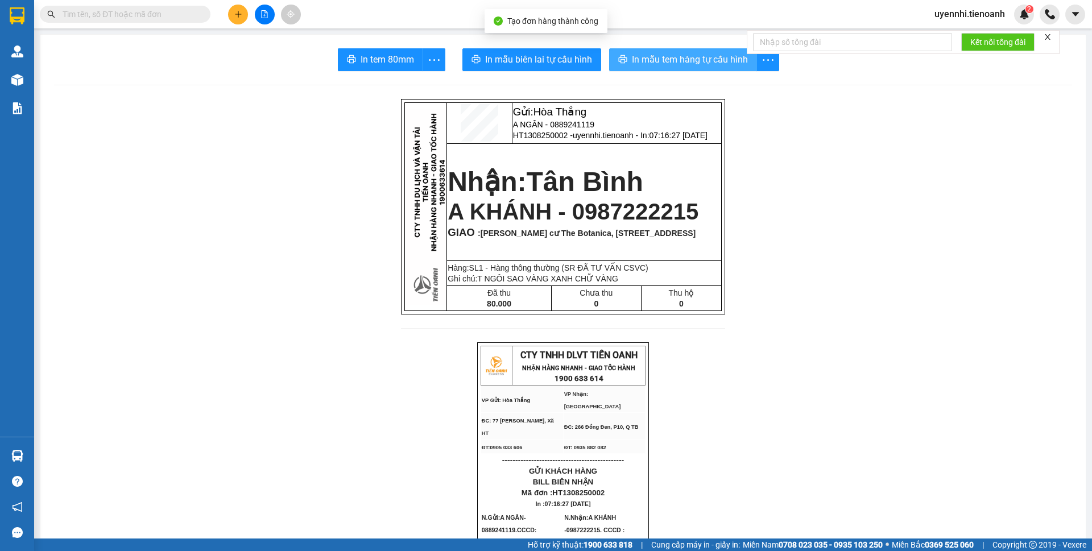
click at [661, 56] on span "In mẫu tem hàng tự cấu hình" at bounding box center [690, 59] width 116 height 14
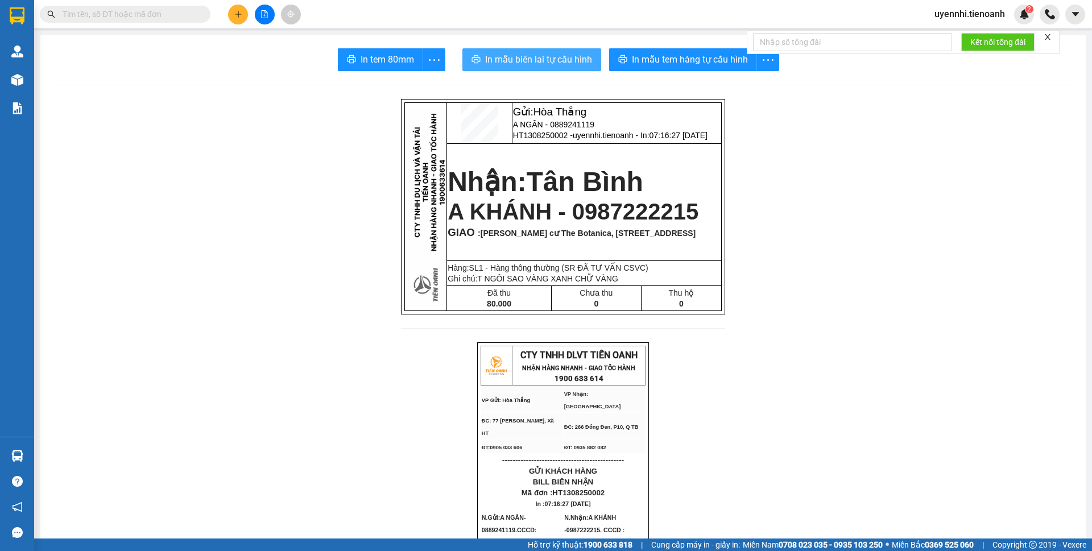
click at [523, 61] on span "In mẫu biên lai tự cấu hình" at bounding box center [538, 59] width 107 height 14
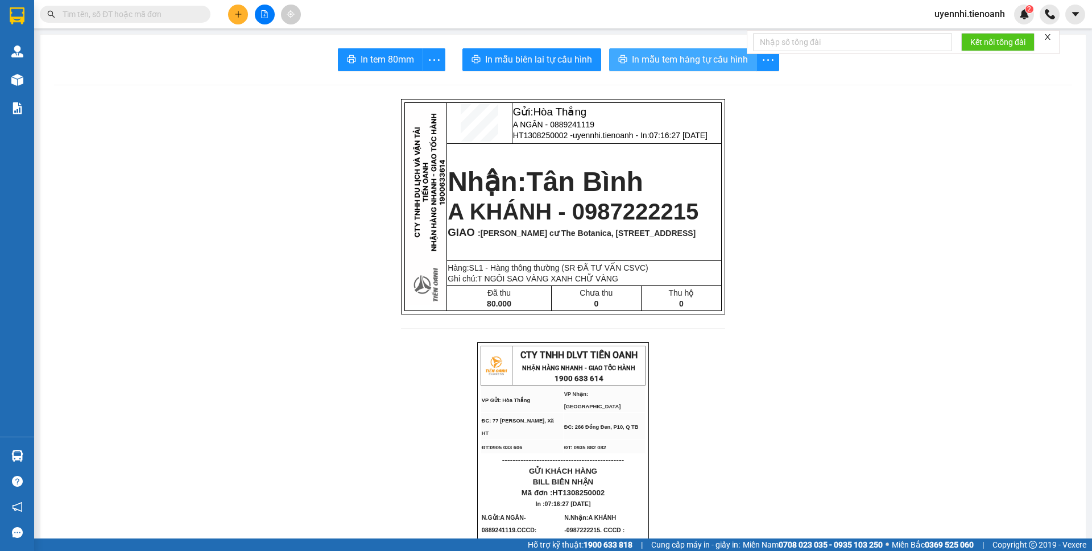
click at [664, 55] on span "In mẫu tem hàng tự cấu hình" at bounding box center [690, 59] width 116 height 14
